Goal: Task Accomplishment & Management: Use online tool/utility

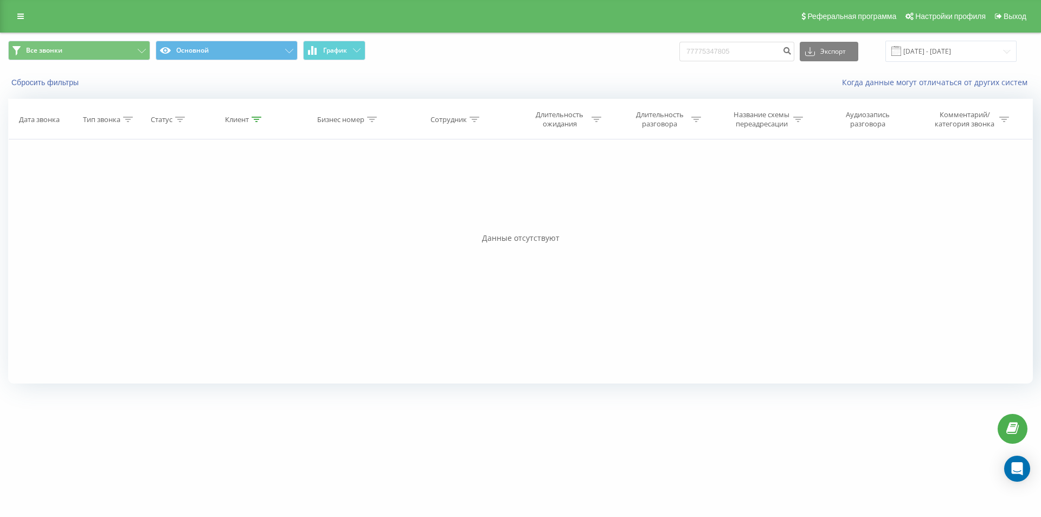
click at [726, 56] on input "77775347805" at bounding box center [736, 52] width 115 height 20
type input "77079069096"
click at [794, 57] on button "submit" at bounding box center [787, 52] width 15 height 20
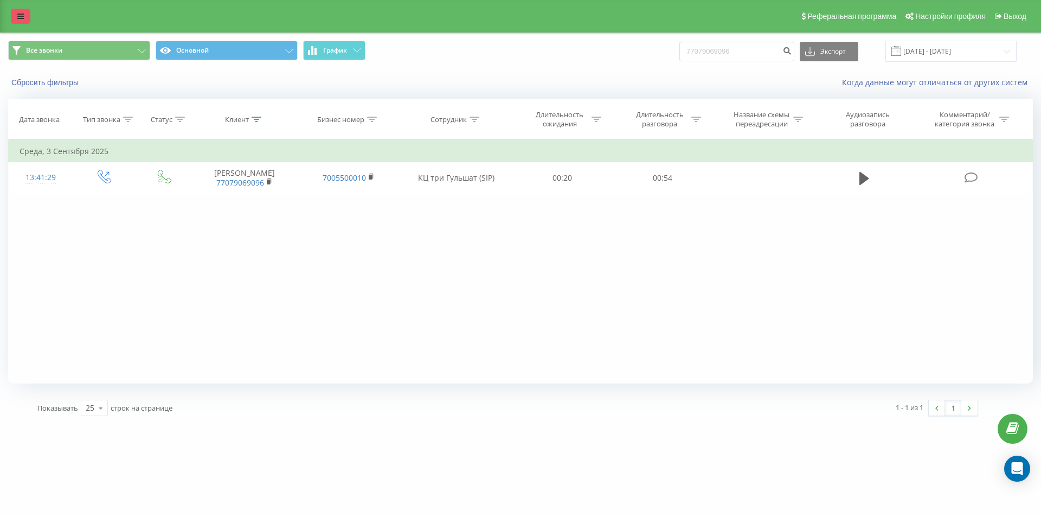
click at [22, 15] on icon at bounding box center [20, 16] width 7 height 8
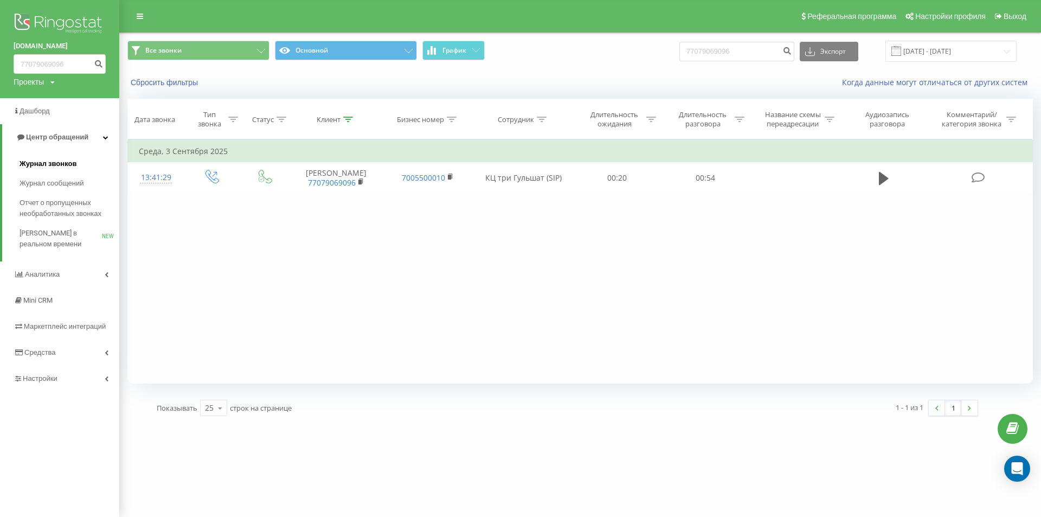
click at [39, 162] on span "Журнал звонков" at bounding box center [48, 163] width 57 height 11
click at [41, 140] on span "Центр обращений" at bounding box center [57, 137] width 62 height 8
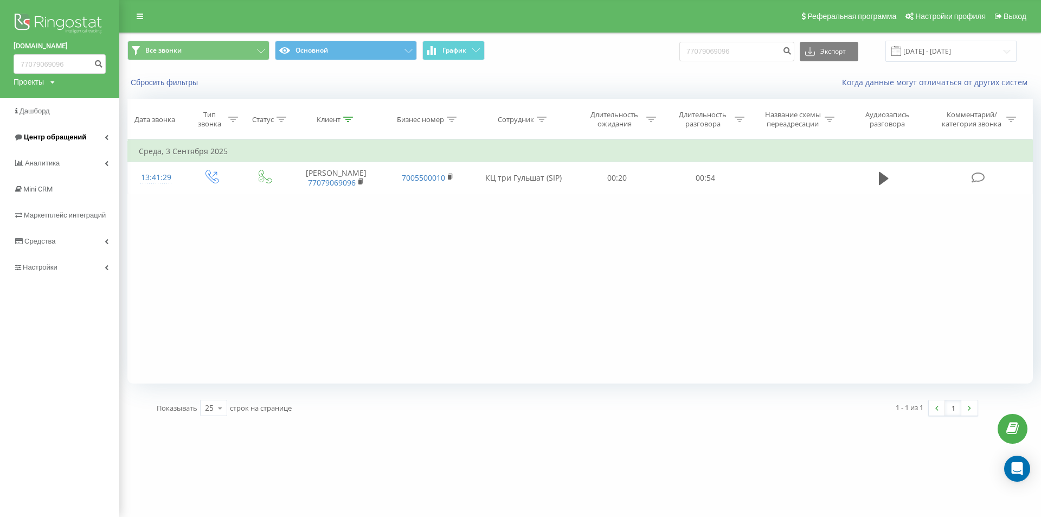
click at [41, 140] on span "Центр обращений" at bounding box center [55, 137] width 62 height 8
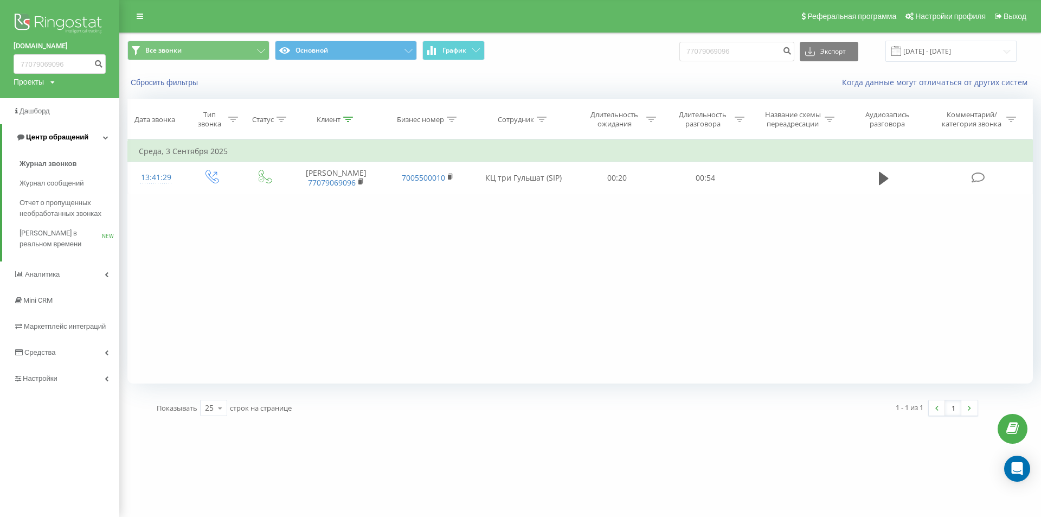
click at [41, 140] on span "Центр обращений" at bounding box center [57, 137] width 62 height 8
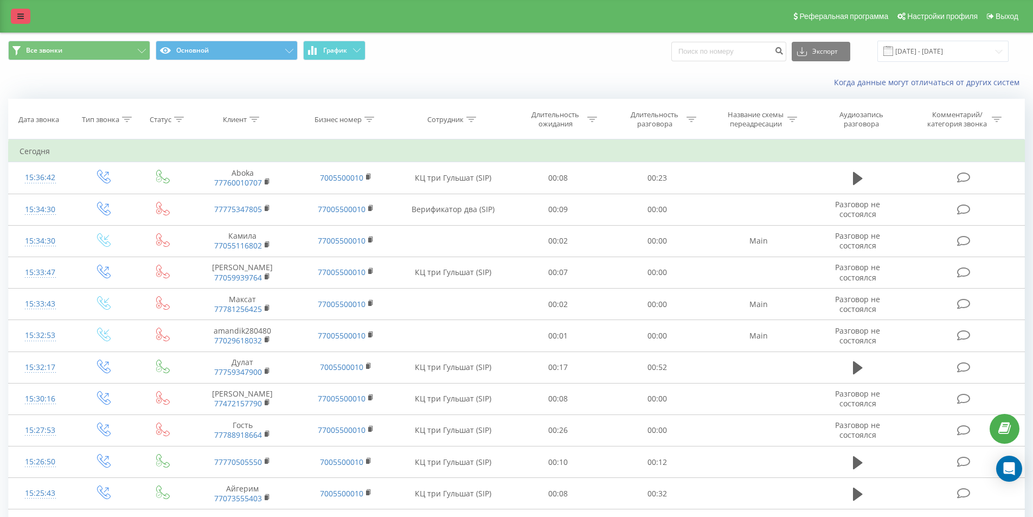
click at [21, 21] on link at bounding box center [21, 16] width 20 height 15
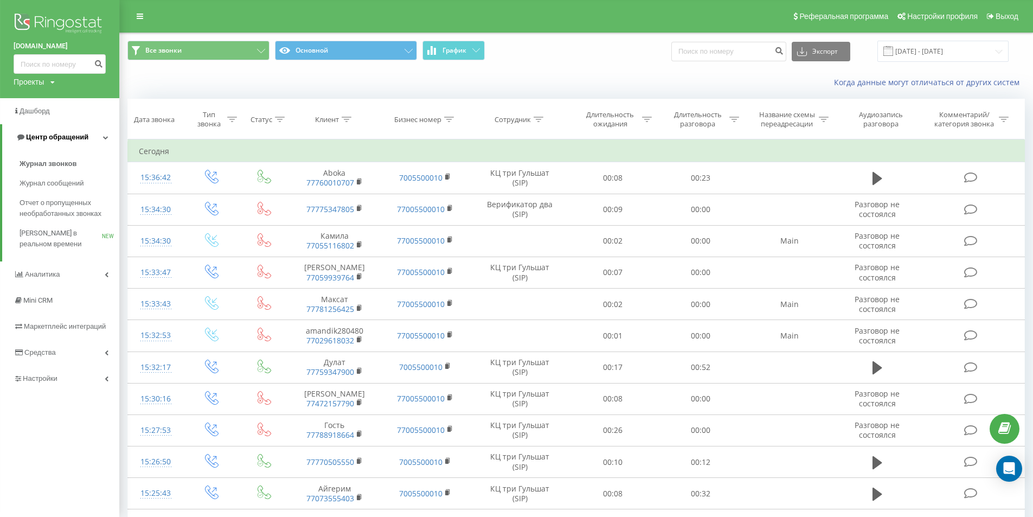
click at [44, 139] on span "Центр обращений" at bounding box center [57, 137] width 62 height 8
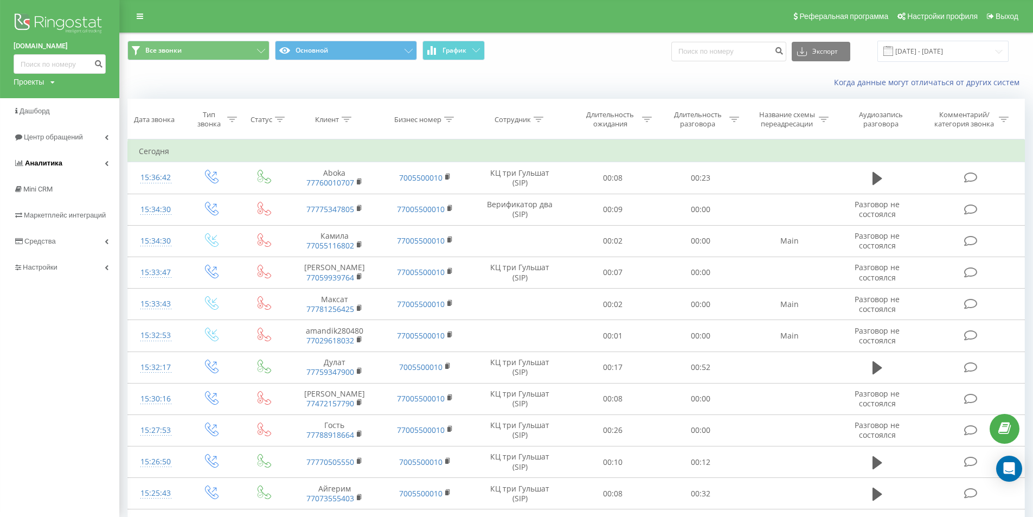
click at [50, 165] on span "Аналитика" at bounding box center [43, 163] width 37 height 8
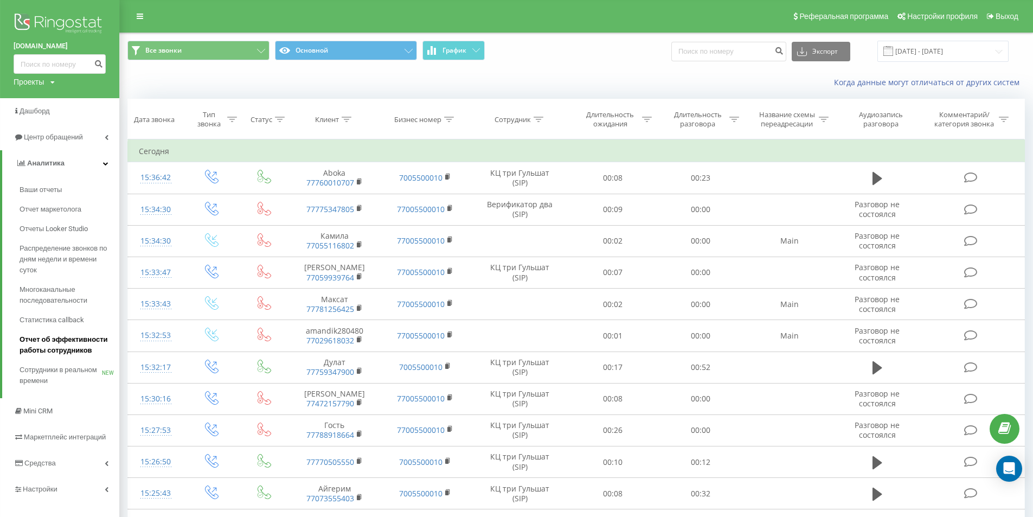
click at [69, 349] on span "Отчет об эффективности работы сотрудников" at bounding box center [67, 345] width 94 height 22
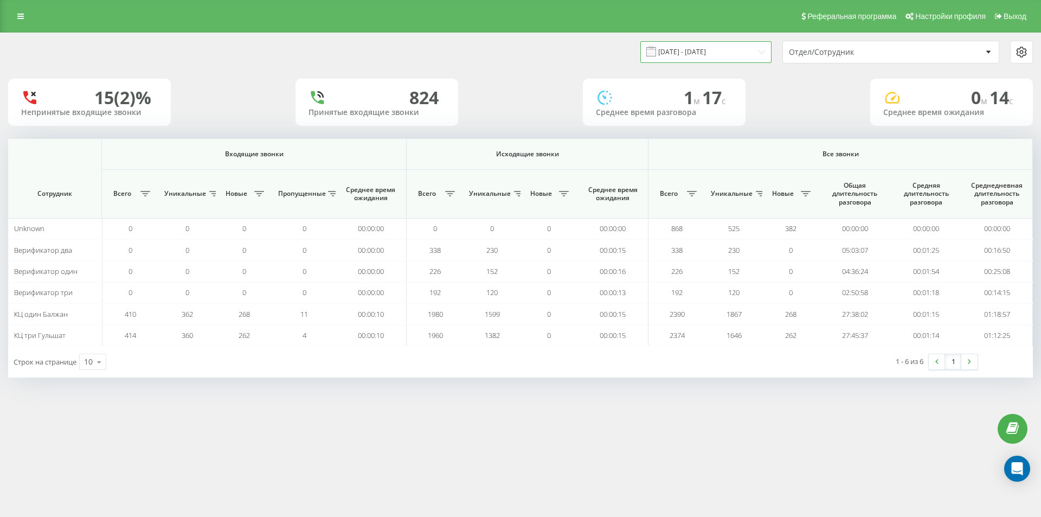
click at [696, 54] on input "[DATE] - [DATE]" at bounding box center [705, 51] width 131 height 21
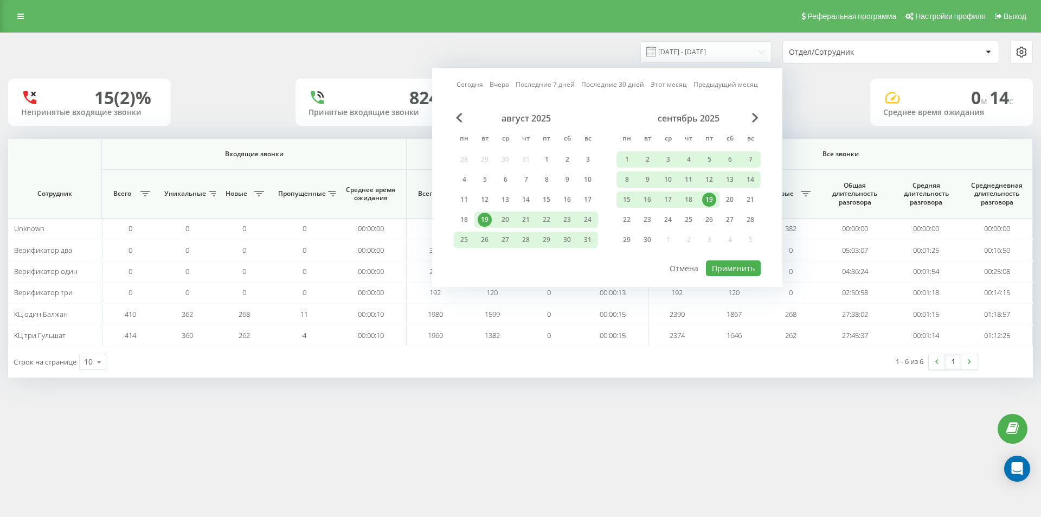
click at [712, 202] on div "19" at bounding box center [709, 199] width 14 height 14
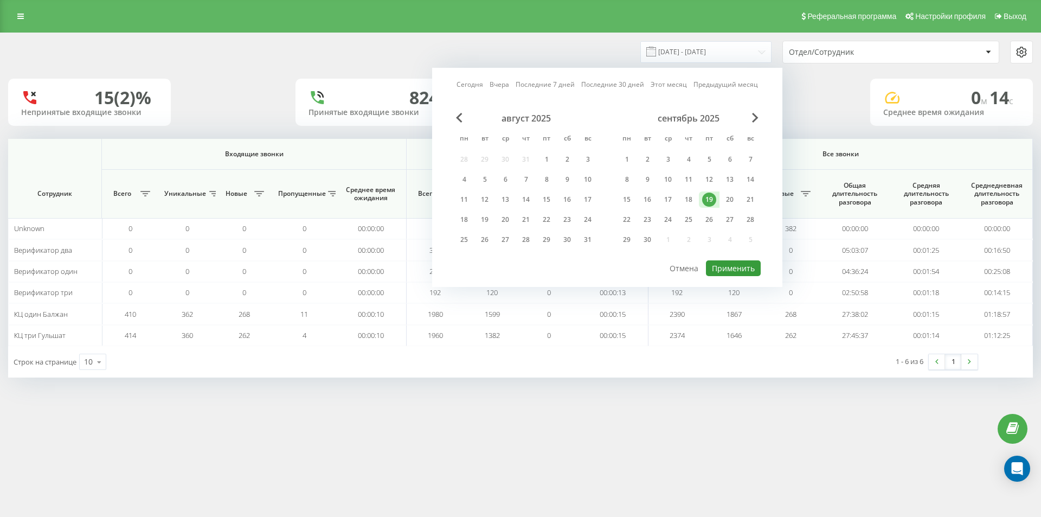
click at [736, 275] on button "Применить" at bounding box center [733, 268] width 55 height 16
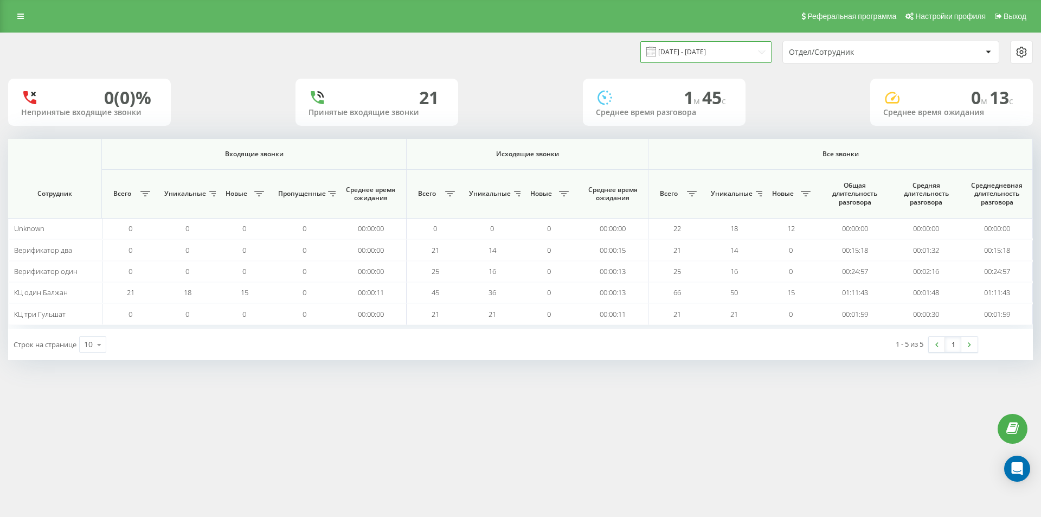
click at [696, 55] on input "19.09.2025 - 19.09.2025" at bounding box center [705, 51] width 131 height 21
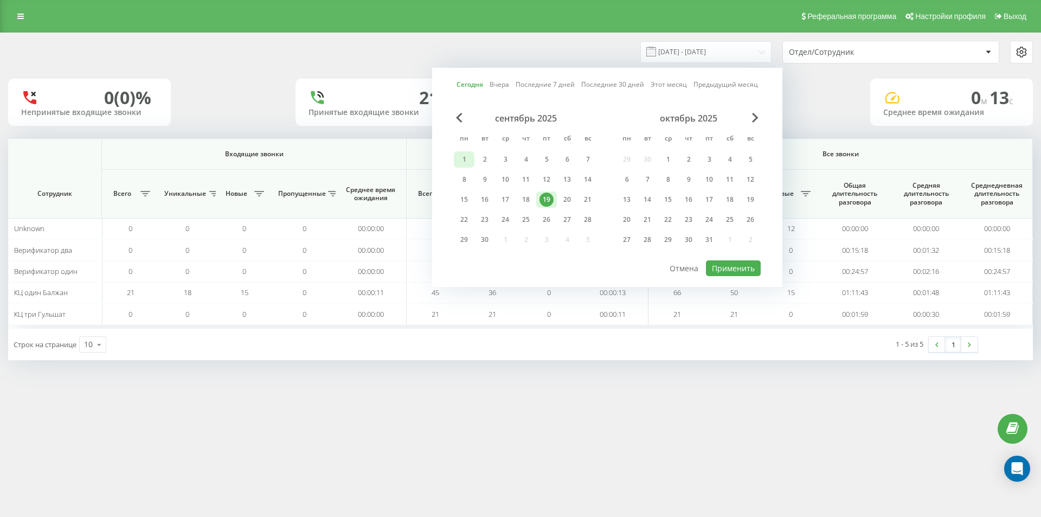
click at [463, 157] on div "1" at bounding box center [464, 159] width 14 height 14
drag, startPoint x: 549, startPoint y: 201, endPoint x: 682, endPoint y: 237, distance: 137.9
click at [549, 201] on div "19" at bounding box center [546, 199] width 14 height 14
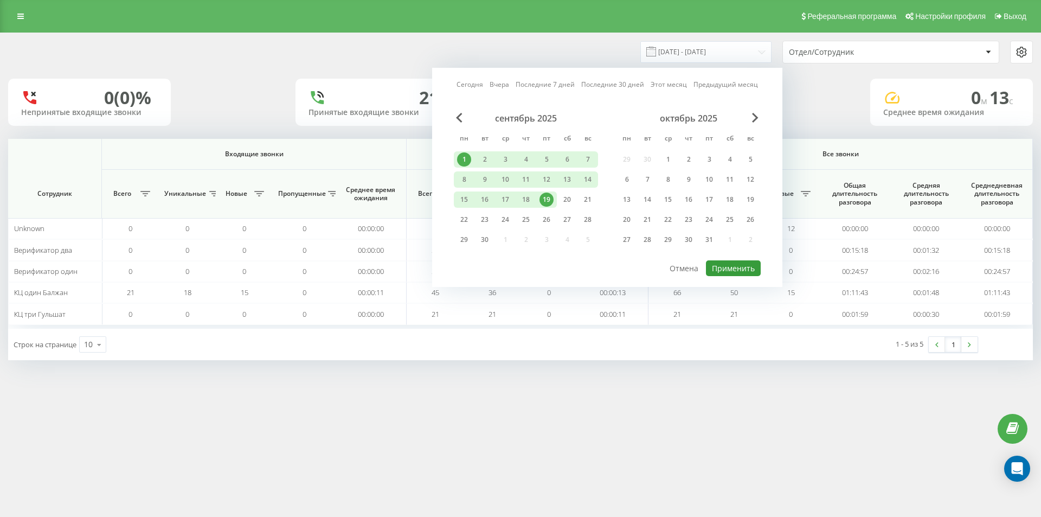
click at [741, 263] on button "Применить" at bounding box center [733, 268] width 55 height 16
type input "[DATE] - [DATE]"
